Goal: Communication & Community: Answer question/provide support

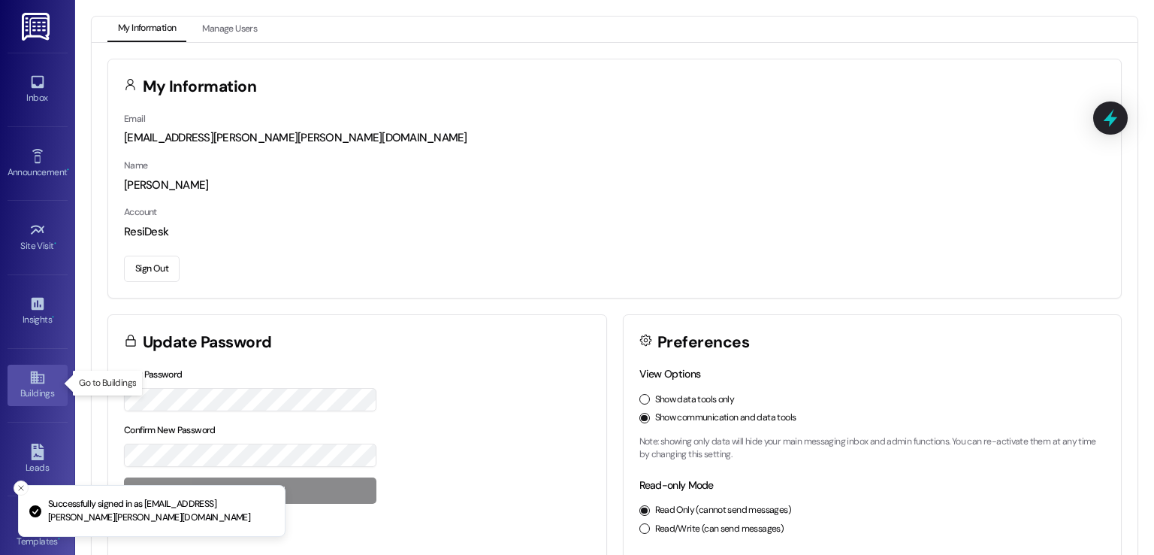
click at [34, 375] on icon at bounding box center [37, 377] width 14 height 13
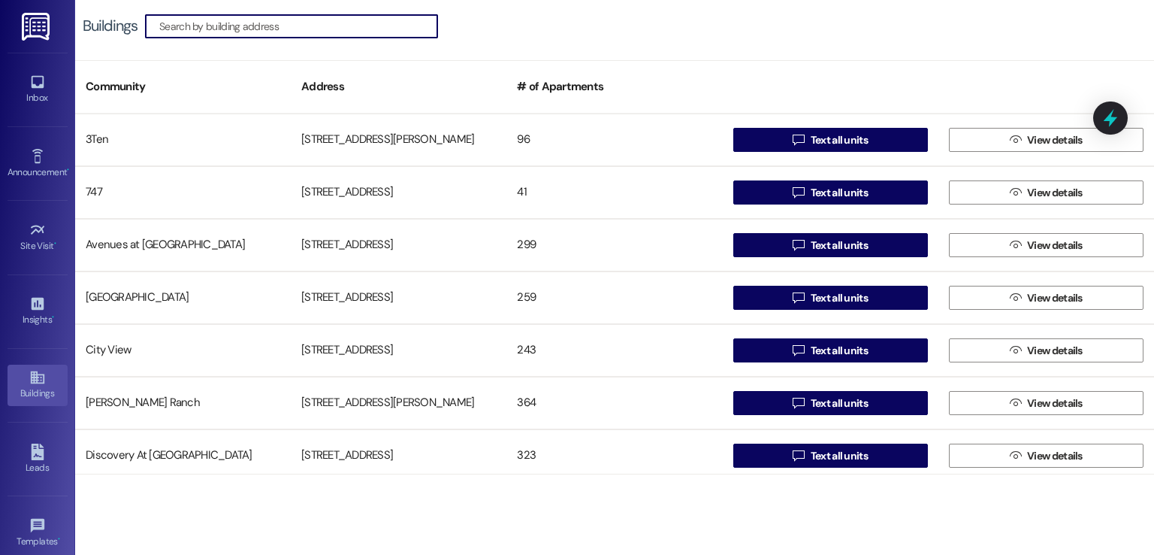
click at [346, 26] on input at bounding box center [298, 26] width 278 height 21
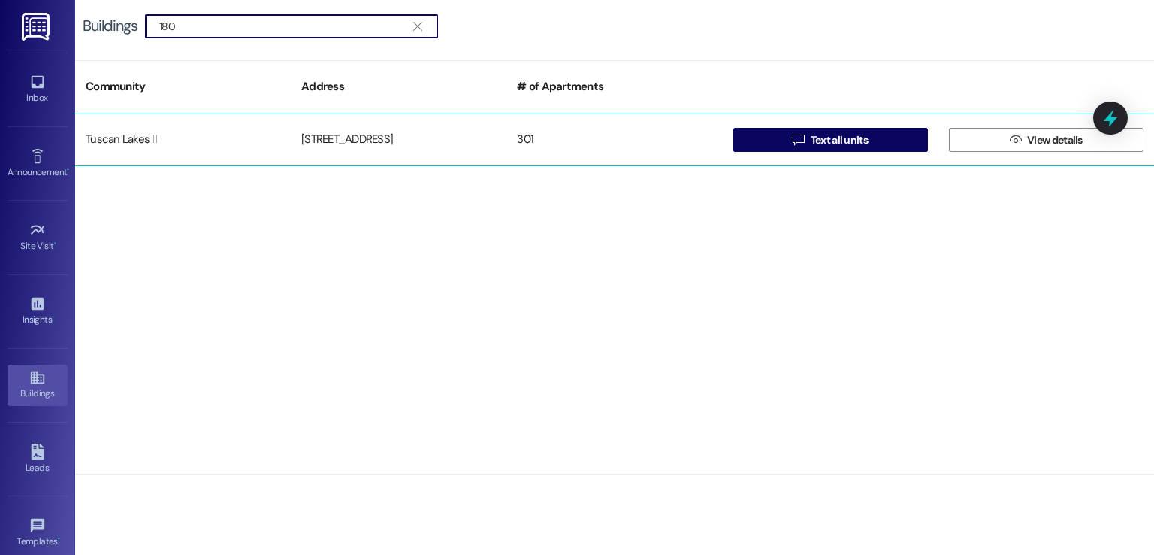
type input "180"
click at [383, 142] on div "[STREET_ADDRESS]" at bounding box center [399, 140] width 216 height 30
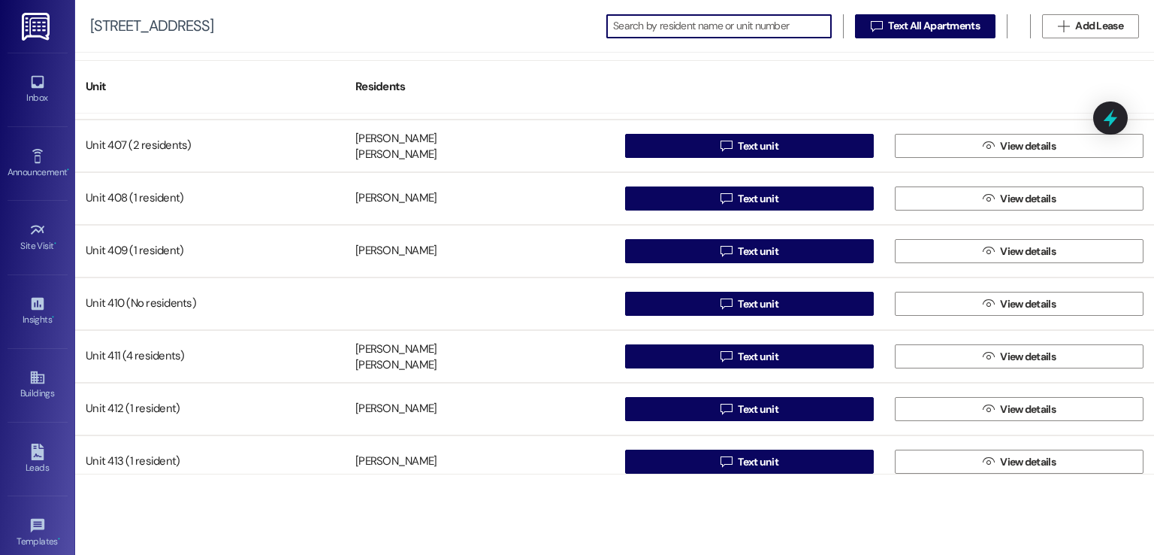
scroll to position [2104, 0]
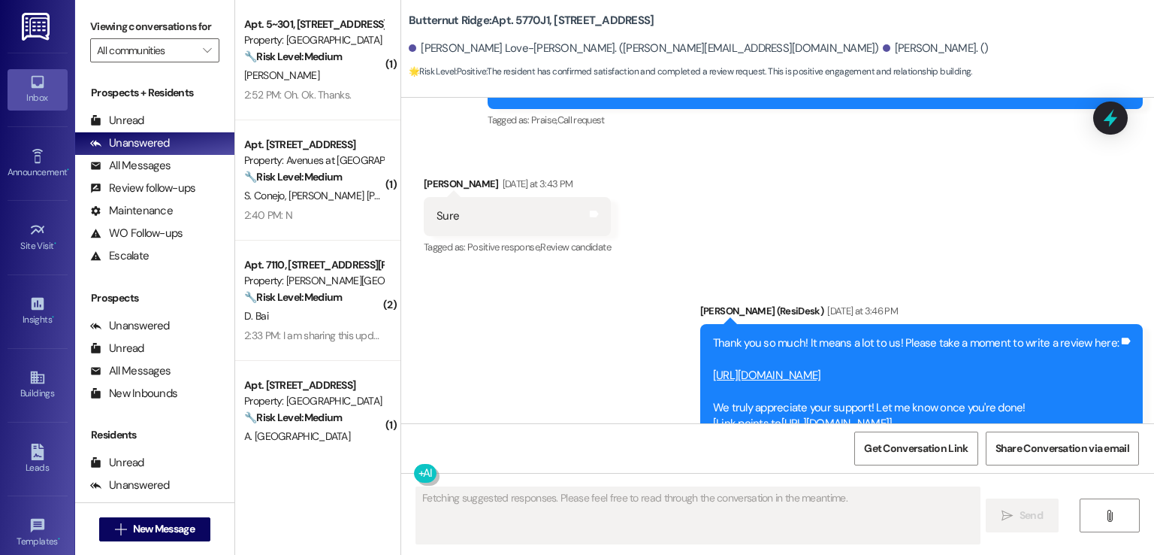
scroll to position [3945, 0]
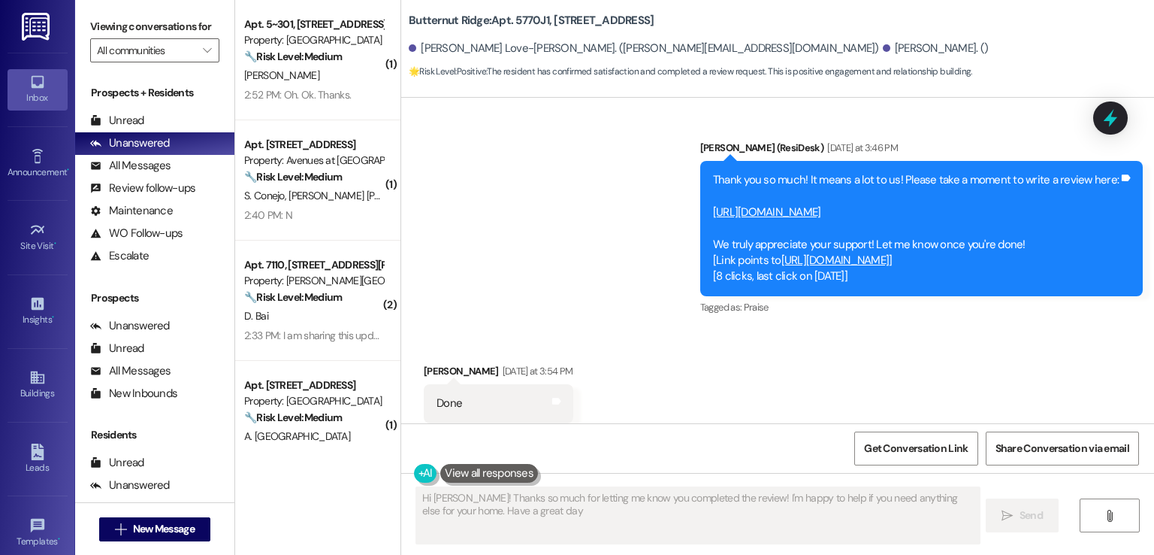
type textarea "Hi Jeffery! Thanks so much for letting me know you completed the review! I'm ha…"
drag, startPoint x: 676, startPoint y: 226, endPoint x: 1110, endPoint y: 223, distance: 434.4
click at [1110, 223] on div "Thank you so much! It means a lot to us! Please take a moment to write a review…" at bounding box center [916, 228] width 406 height 113
copy div "https://www.apartmentratings.com/oh/north-olmsted/butternut-ridge_4407774939440…"
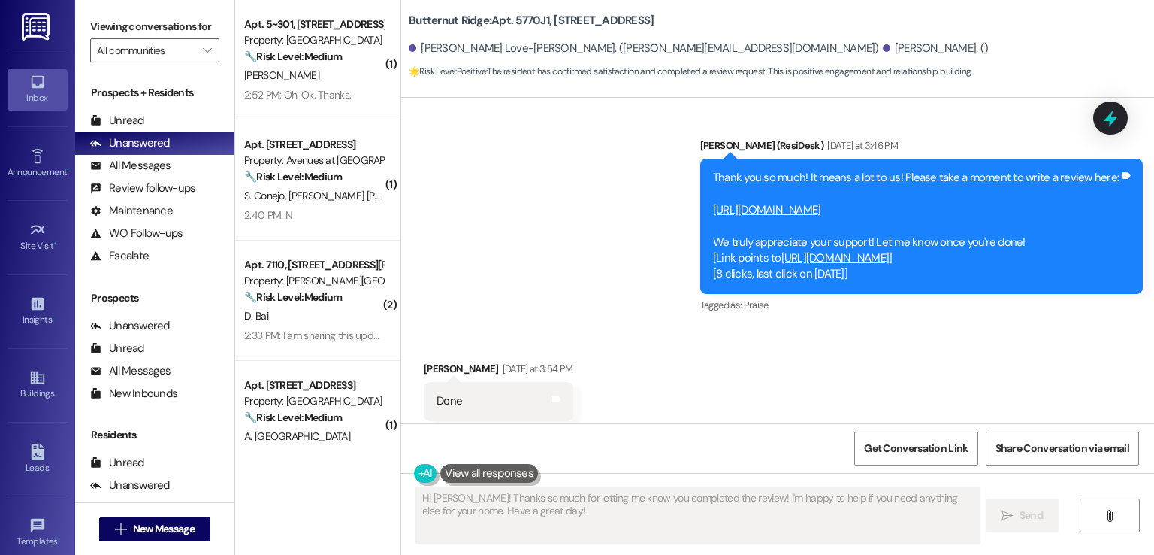
scroll to position [3922, 0]
